Goal: Task Accomplishment & Management: Complete application form

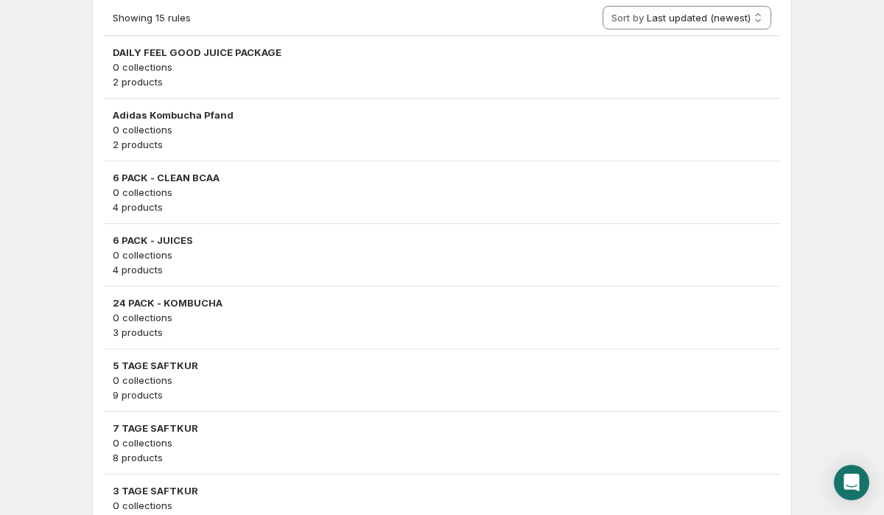
scroll to position [922, 0]
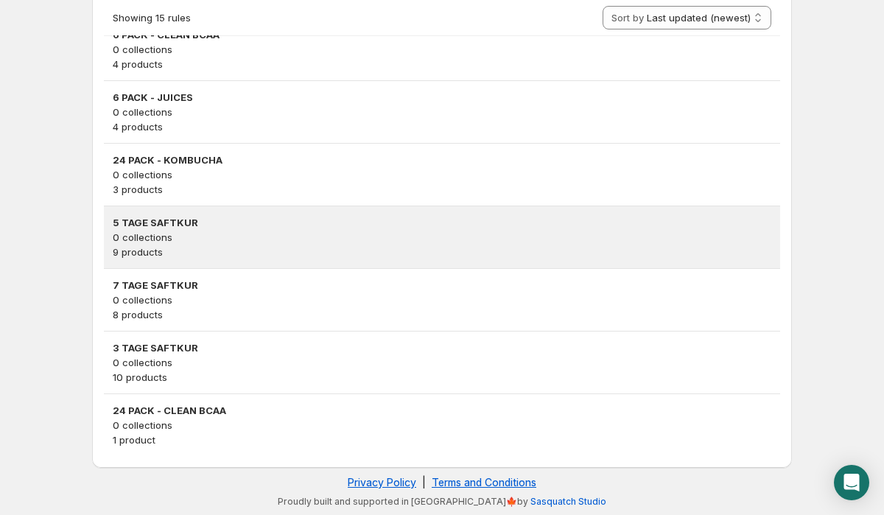
click at [204, 245] on p "9 products" at bounding box center [442, 252] width 659 height 15
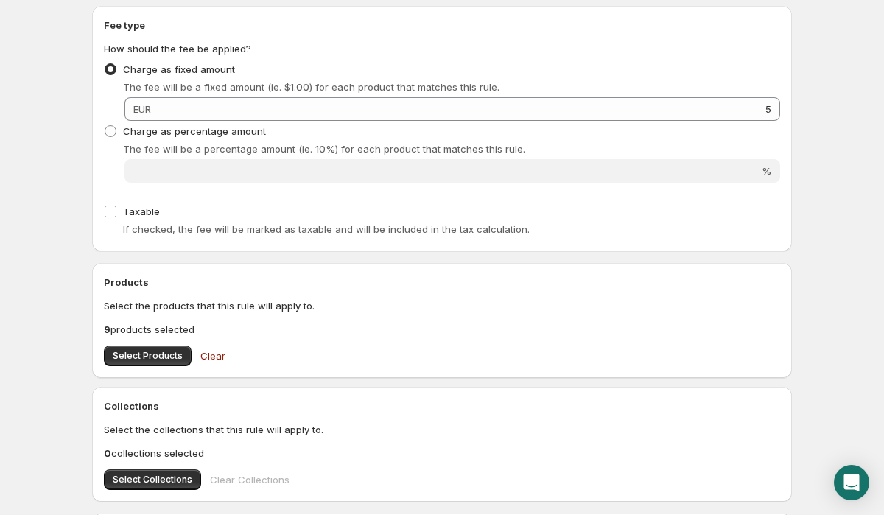
scroll to position [560, 0]
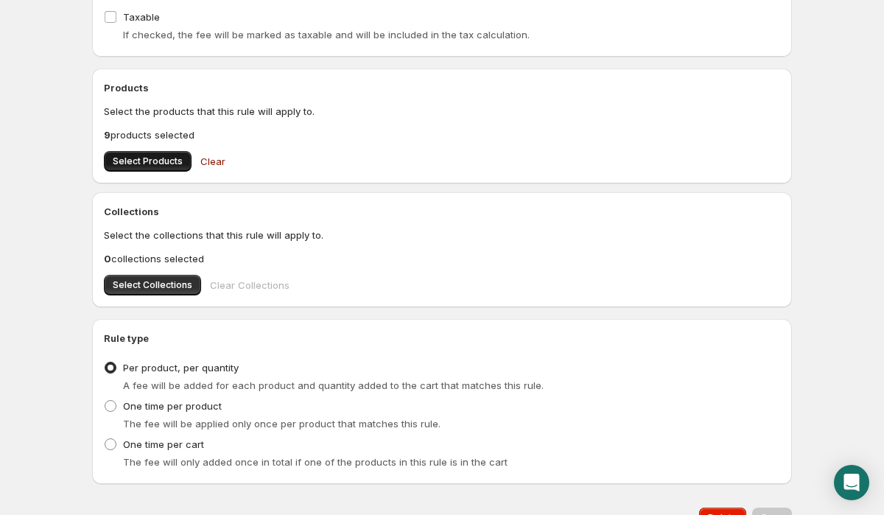
click at [155, 165] on span "Select Products" at bounding box center [148, 161] width 70 height 12
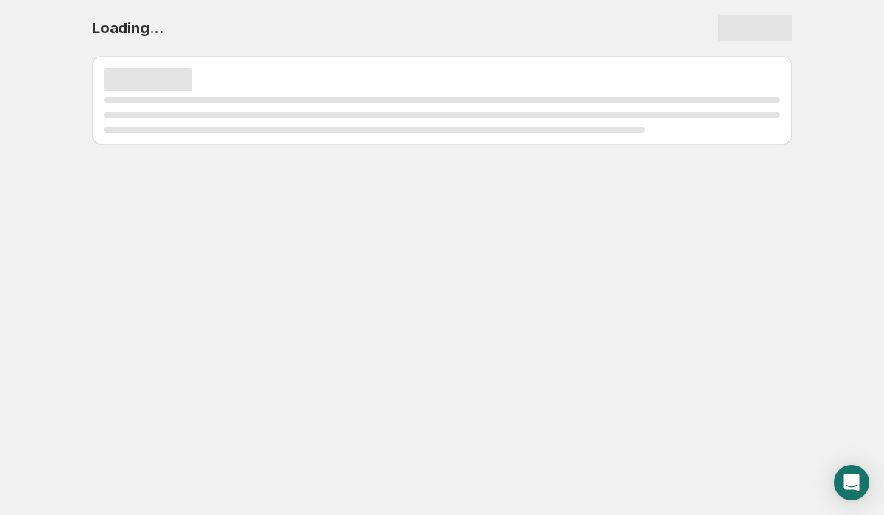
scroll to position [0, 0]
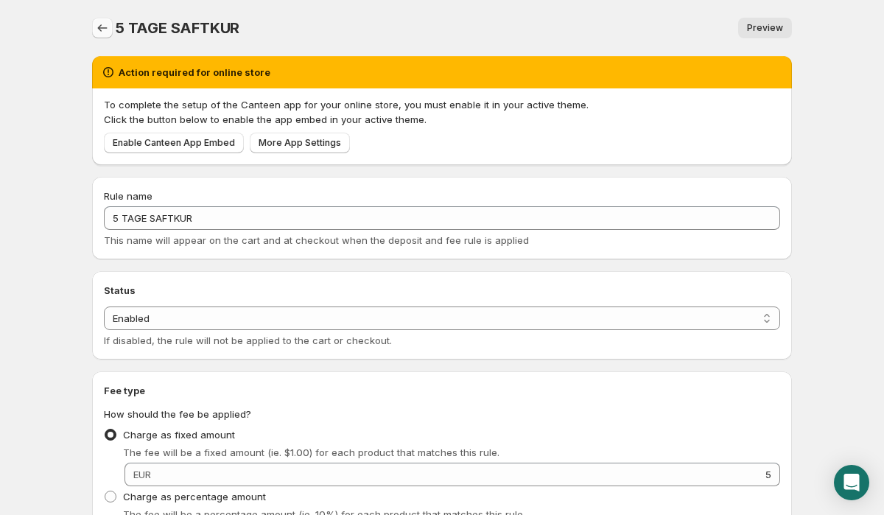
click at [102, 24] on icon "Settings" at bounding box center [102, 28] width 15 height 15
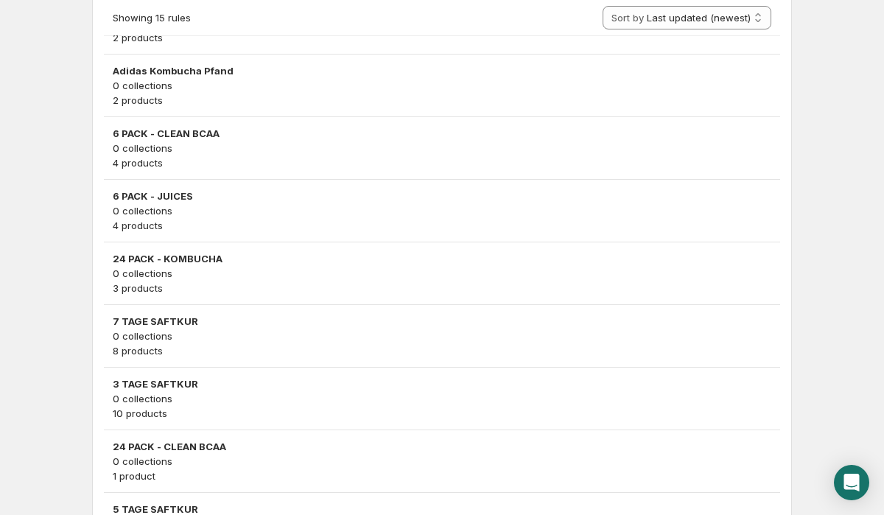
scroll to position [830, 0]
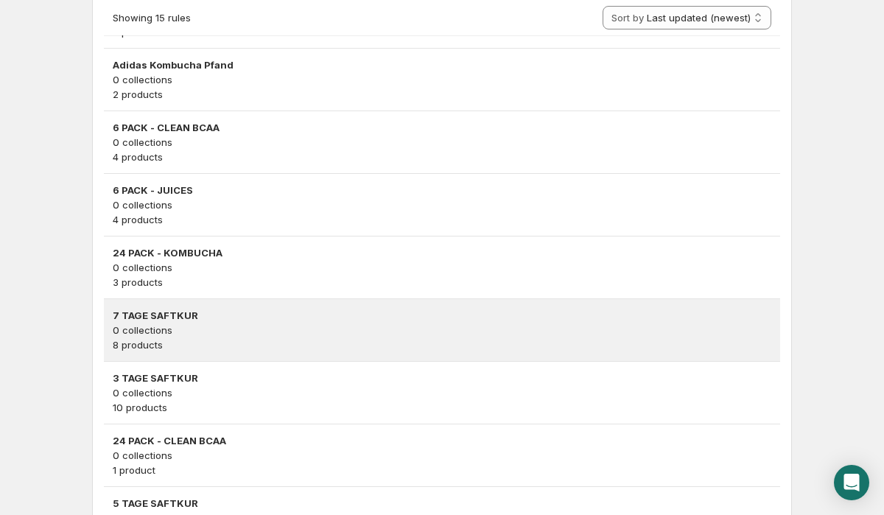
click at [197, 314] on h3 "7 TAGE SAFTKUR" at bounding box center [442, 315] width 659 height 15
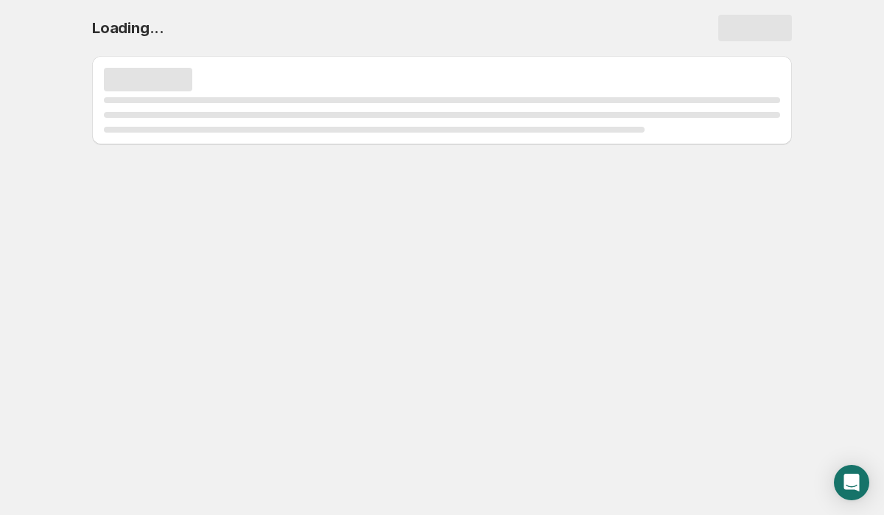
scroll to position [0, 0]
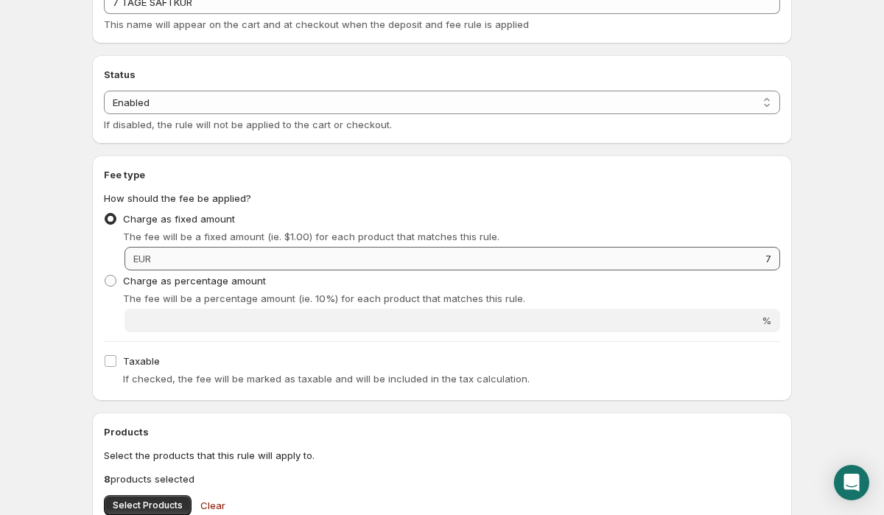
scroll to position [314, 0]
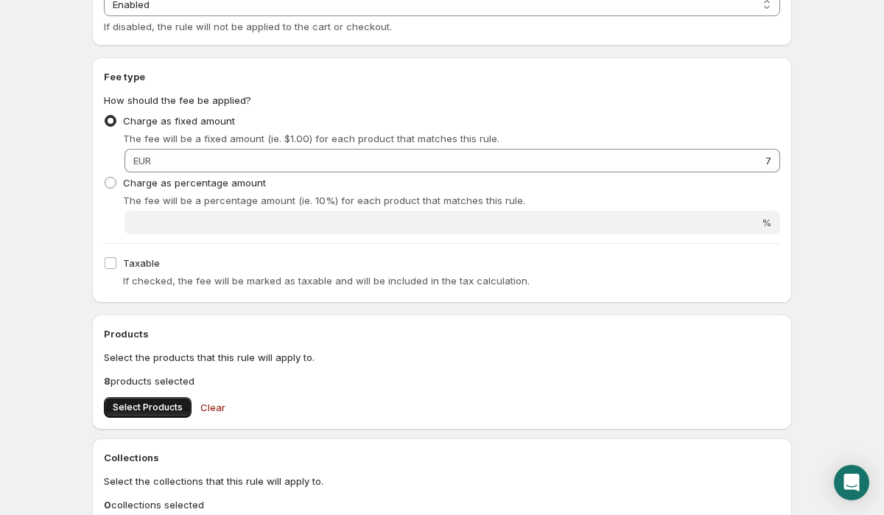
click at [141, 409] on span "Select Products" at bounding box center [148, 408] width 70 height 12
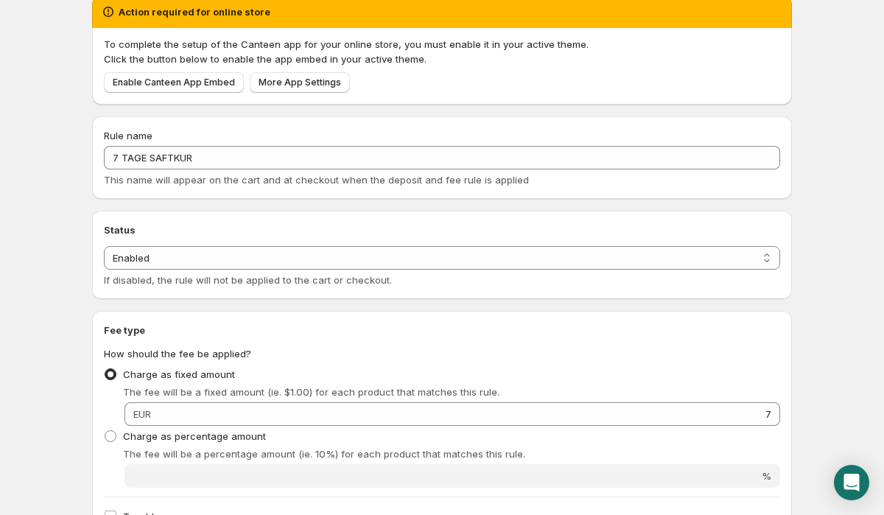
scroll to position [0, 0]
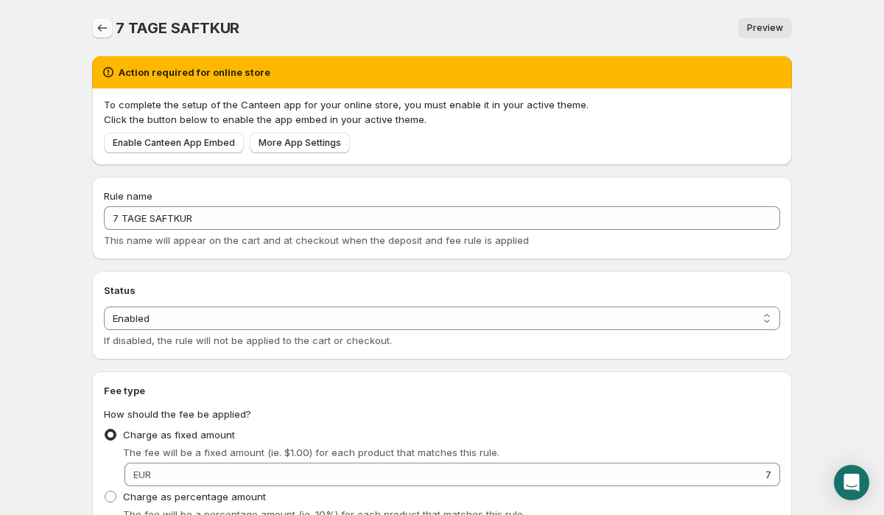
click at [101, 24] on icon "Settings" at bounding box center [102, 28] width 15 height 15
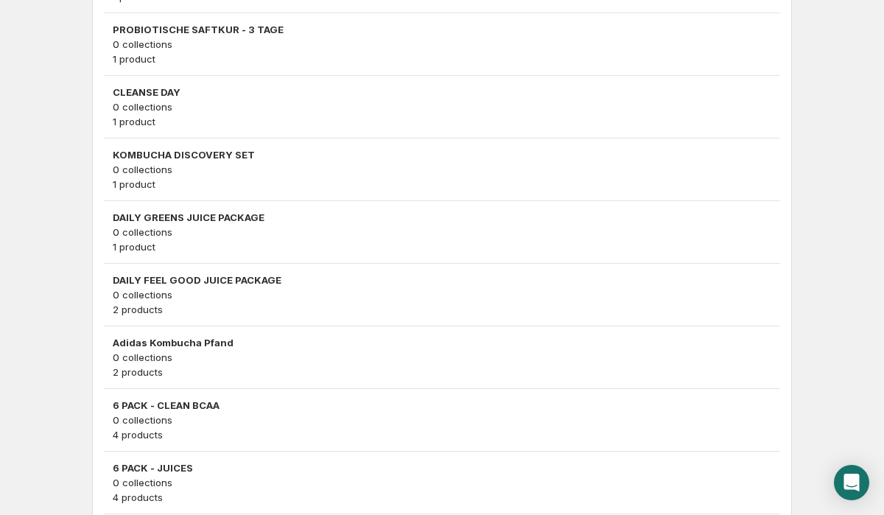
scroll to position [342, 0]
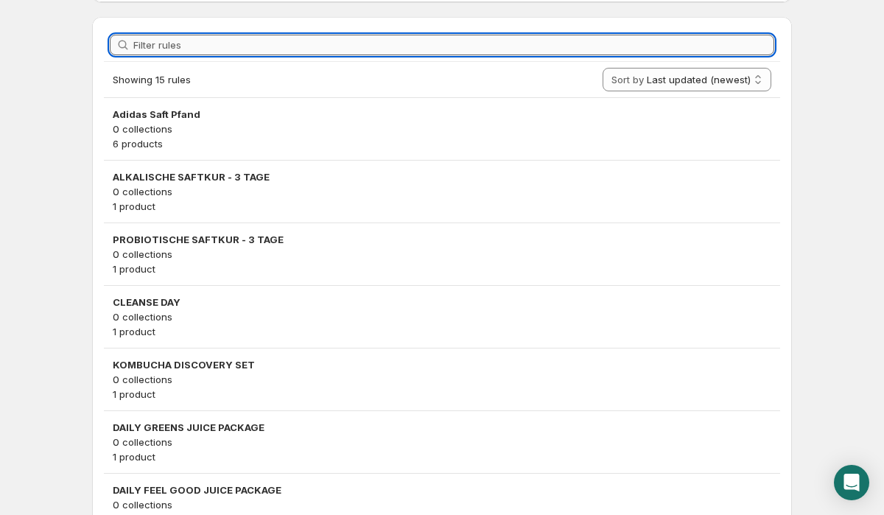
click at [364, 46] on input "Filter rules" at bounding box center [453, 45] width 641 height 21
paste input "DAILY HEALTH PACKAGE"
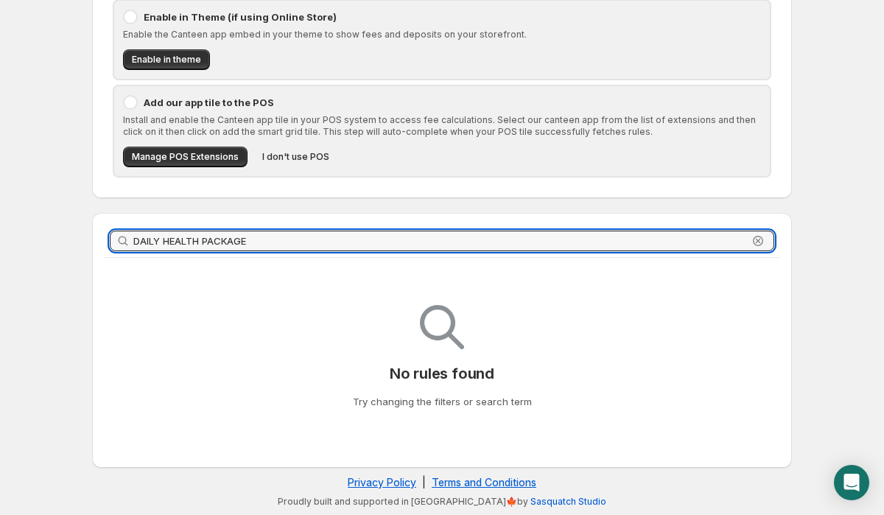
type input "DAILY HEALTH PACKAGE"
click at [758, 241] on icon "button" at bounding box center [758, 241] width 5 height 5
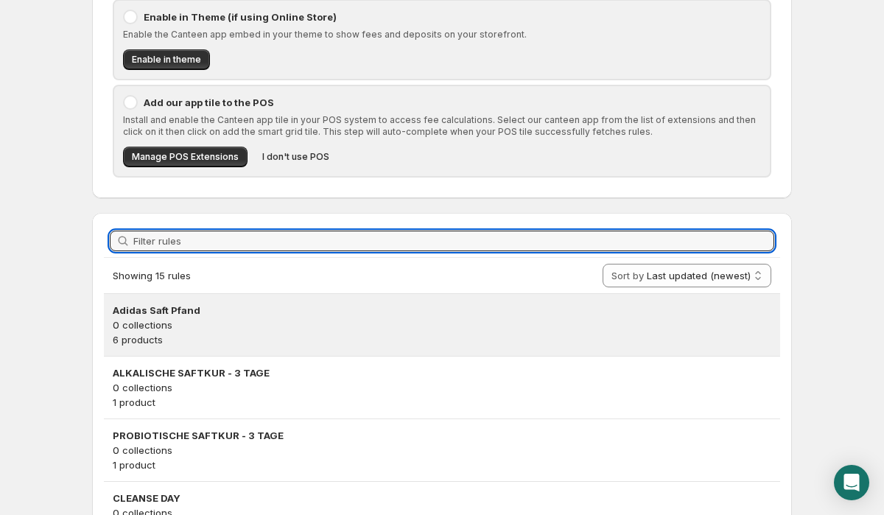
scroll to position [0, 0]
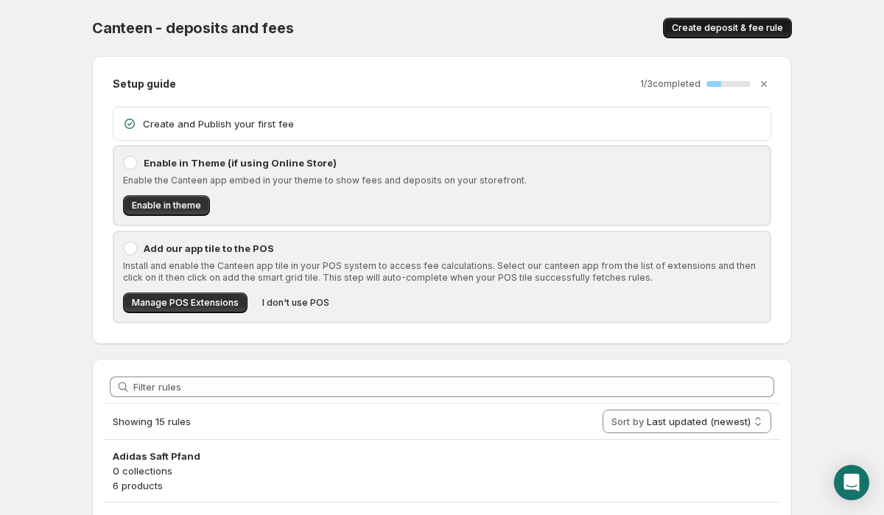
click at [742, 19] on button "Create deposit & fee rule" at bounding box center [727, 28] width 129 height 21
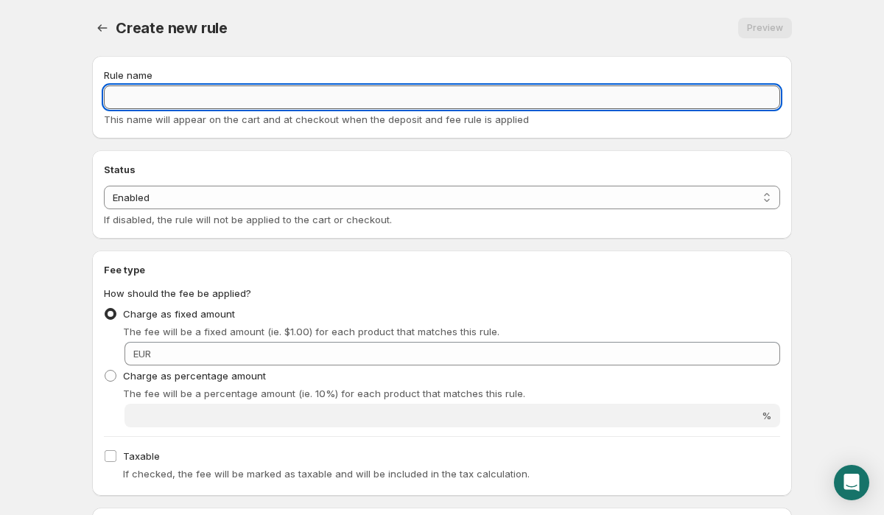
click at [633, 88] on input "Rule name" at bounding box center [442, 97] width 676 height 24
paste input "DAILY HEALTH PACKAGE"
click at [108, 99] on input "DAILY HEALTH PACKAGE" at bounding box center [442, 97] width 676 height 24
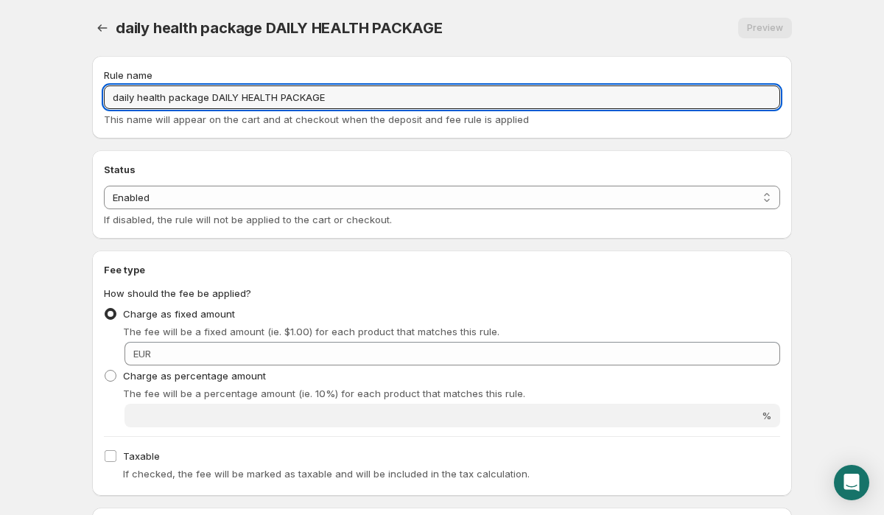
drag, startPoint x: 208, startPoint y: 98, endPoint x: 343, endPoint y: 111, distance: 136.1
click at [343, 111] on div "Rule name daily health package DAILY HEALTH PACKAGE This name will appear on th…" at bounding box center [442, 97] width 676 height 59
click at [360, 101] on input "daily health package DAILY HEALTH PACKAGE" at bounding box center [442, 97] width 676 height 24
drag, startPoint x: 211, startPoint y: 97, endPoint x: 353, endPoint y: 102, distance: 142.3
click at [353, 102] on input "daily health package DAILY HEALTH PACKAGE" at bounding box center [442, 97] width 676 height 24
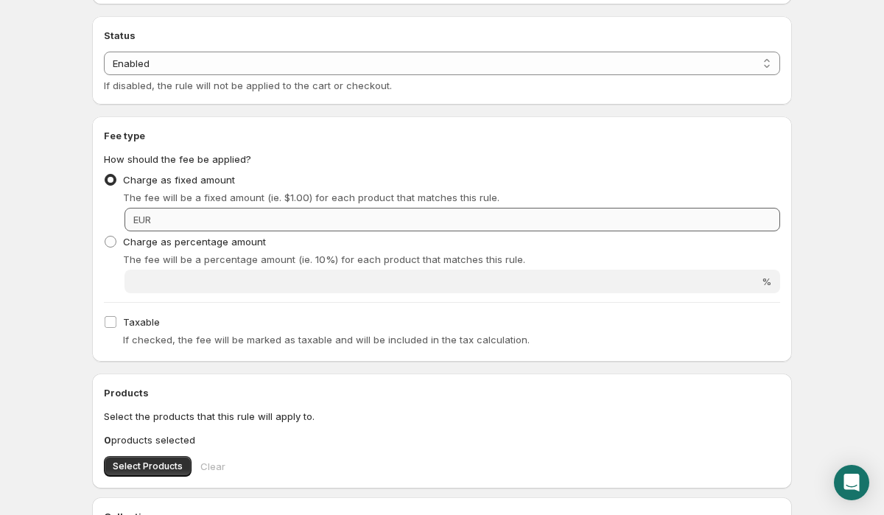
scroll to position [163, 0]
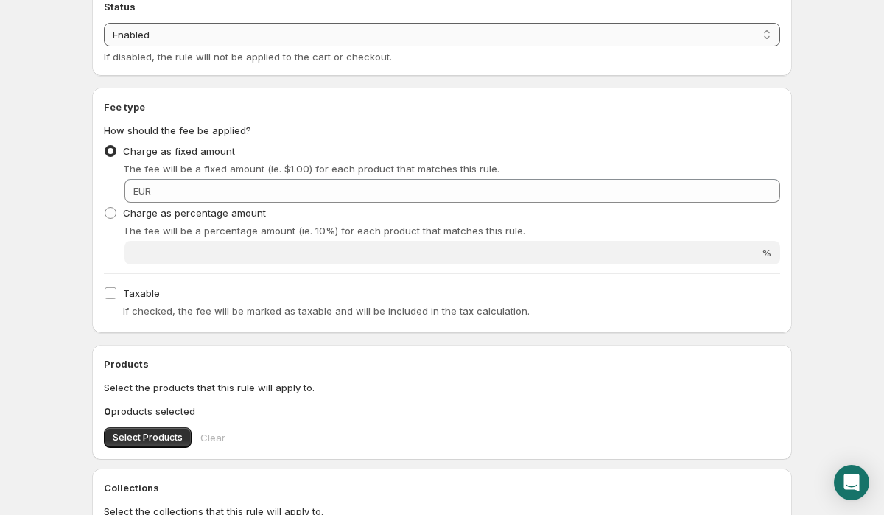
type input "daily health package"
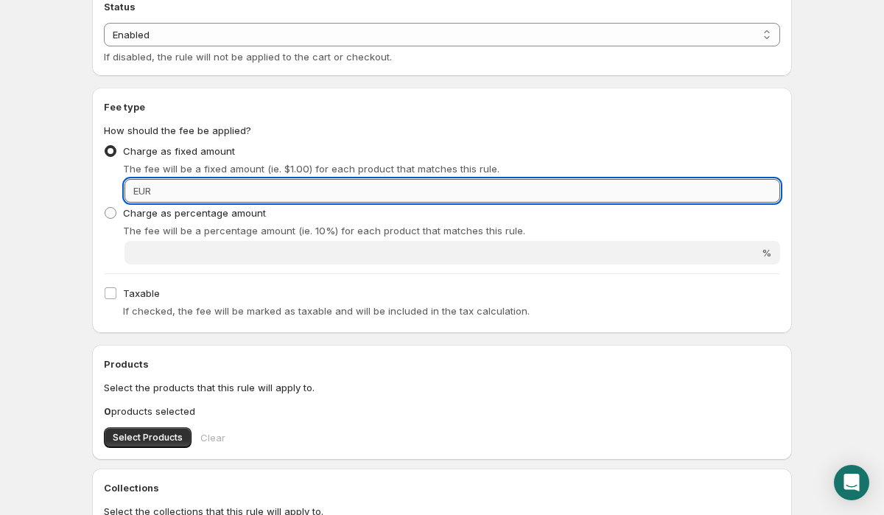
click at [398, 194] on input "Fixed amount" at bounding box center [467, 191] width 625 height 24
paste input "1,55"
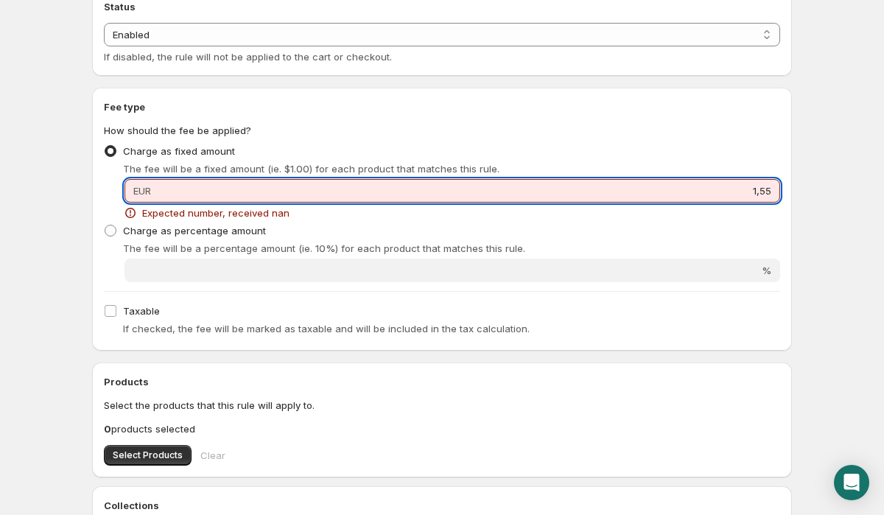
click at [763, 187] on input "1,55" at bounding box center [467, 191] width 625 height 24
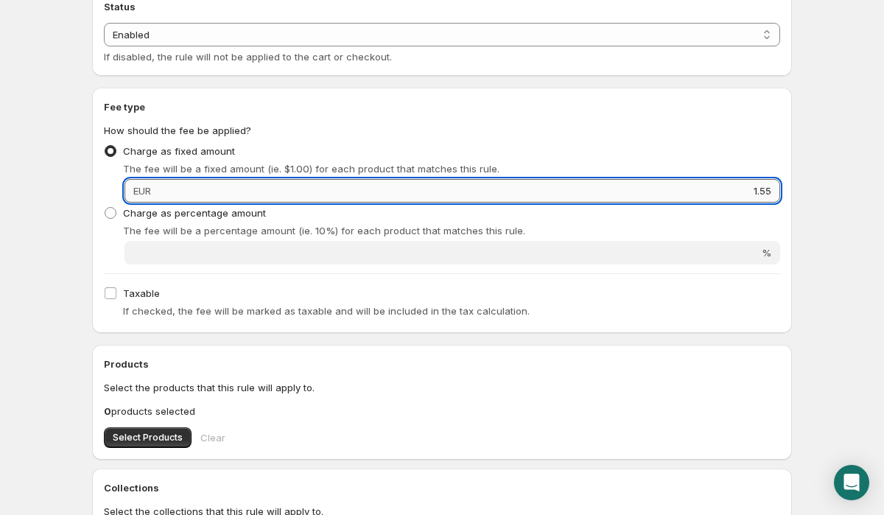
click at [764, 195] on input "1.55" at bounding box center [467, 191] width 625 height 24
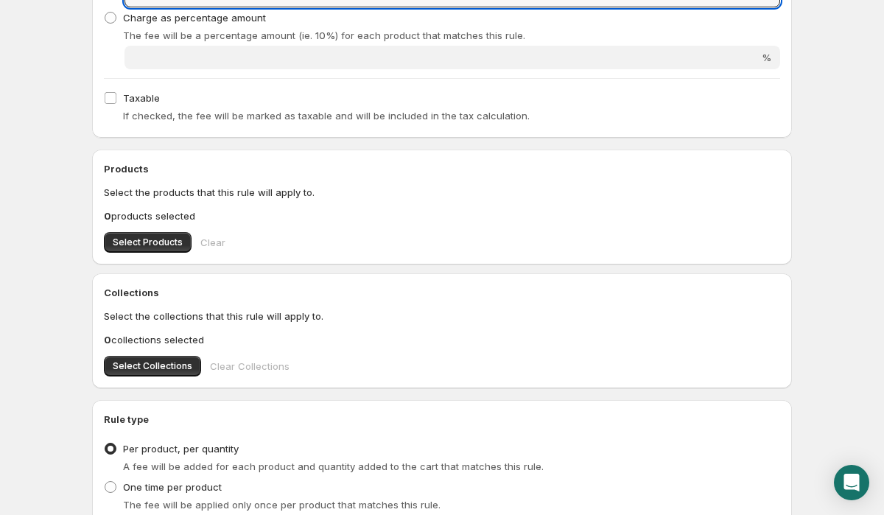
scroll to position [444, 0]
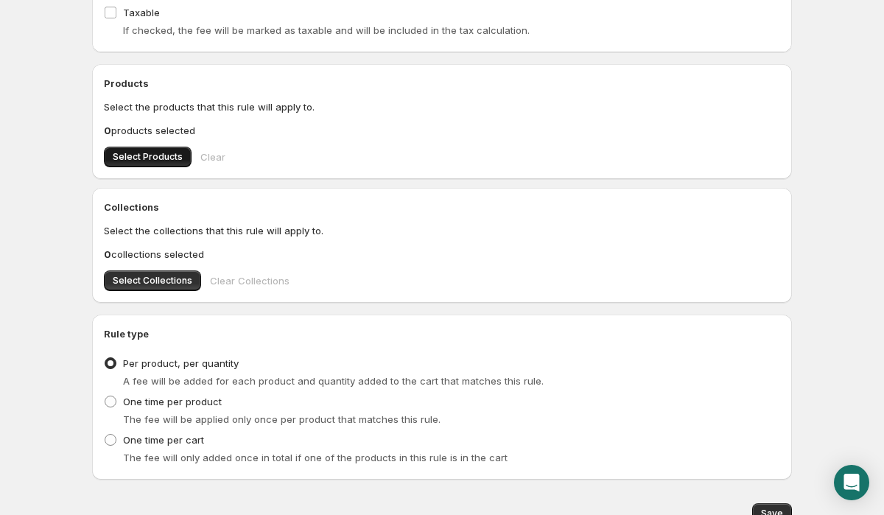
type input "1.75"
click at [153, 151] on button "Select Products" at bounding box center [148, 157] width 88 height 21
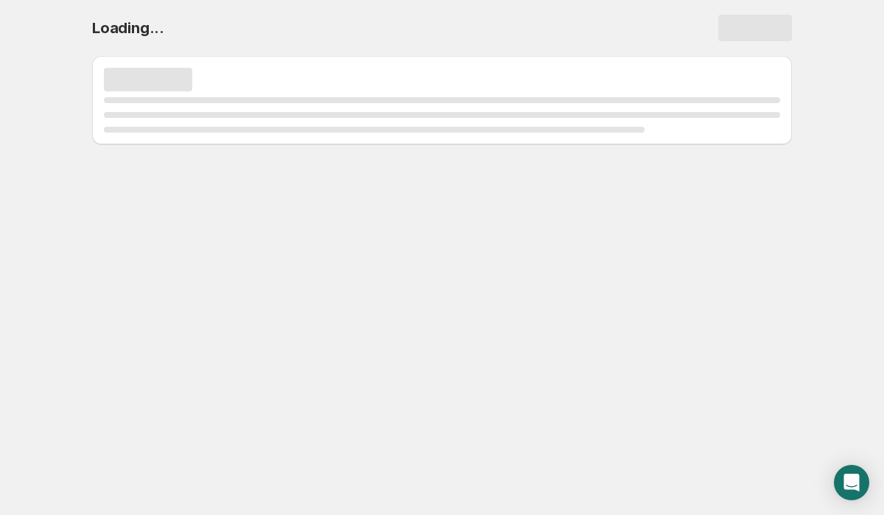
scroll to position [0, 0]
